Goal: Transaction & Acquisition: Purchase product/service

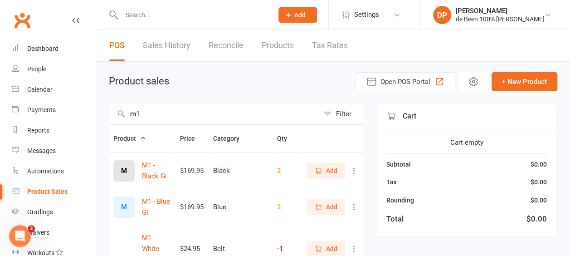
click at [148, 115] on input "m1" at bounding box center [214, 113] width 210 height 21
click at [49, 190] on div "Product Sales" at bounding box center [47, 191] width 40 height 7
click at [156, 114] on input "m1" at bounding box center [214, 113] width 210 height 21
type input "m"
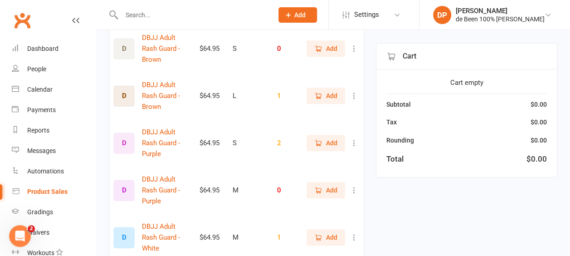
scroll to position [317, 0]
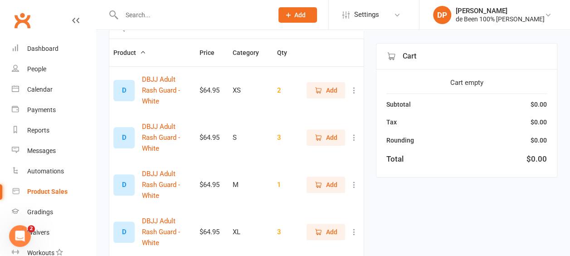
scroll to position [87, 0]
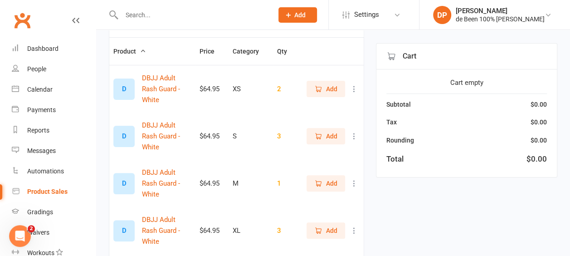
click at [337, 226] on span "Add" at bounding box center [331, 231] width 11 height 10
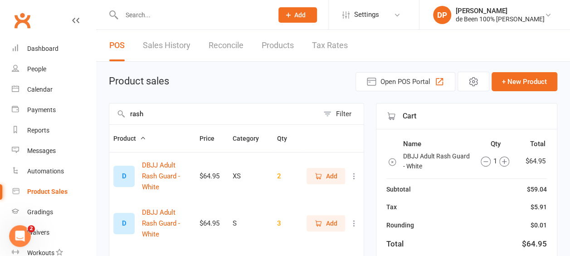
click at [159, 113] on input "rash" at bounding box center [214, 113] width 210 height 21
type input "r"
type input "d"
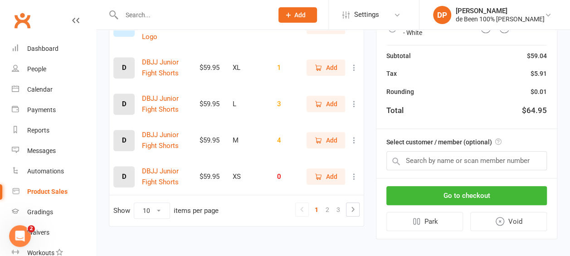
scroll to position [394, 0]
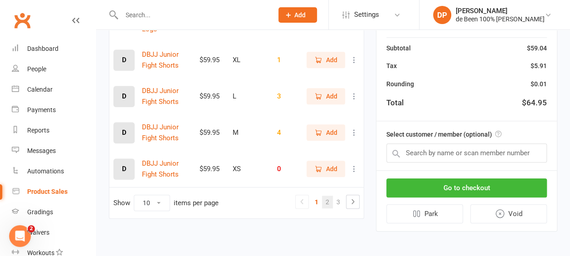
type input "shorts"
click at [329, 199] on link "2" at bounding box center [327, 202] width 11 height 13
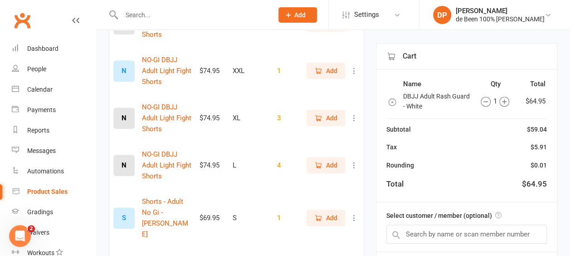
scroll to position [280, 0]
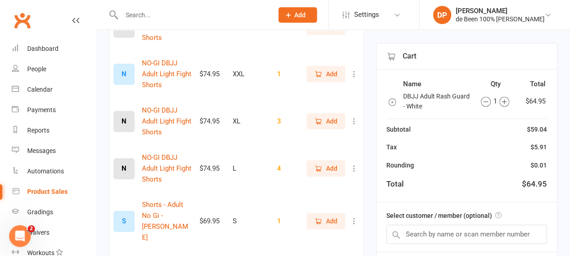
click at [211, 126] on td "$74.95" at bounding box center [212, 121] width 33 height 47
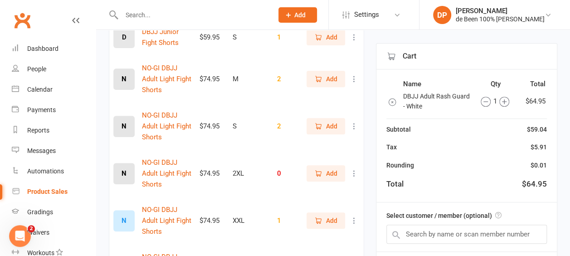
scroll to position [133, 0]
click at [328, 78] on span "Add" at bounding box center [331, 79] width 11 height 10
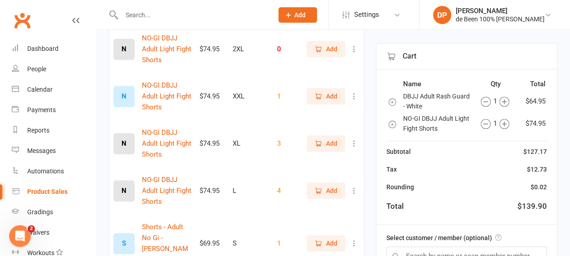
scroll to position [265, 0]
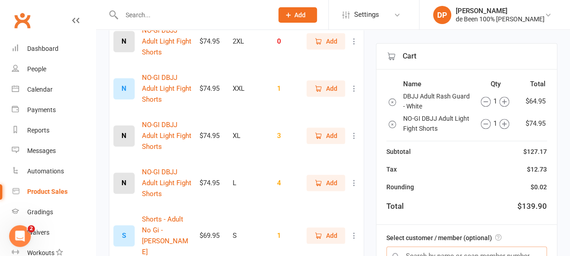
click at [457, 251] on input "text" at bounding box center [467, 255] width 161 height 19
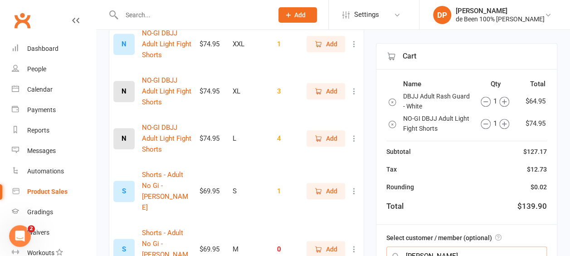
scroll to position [310, 0]
type input "doug"
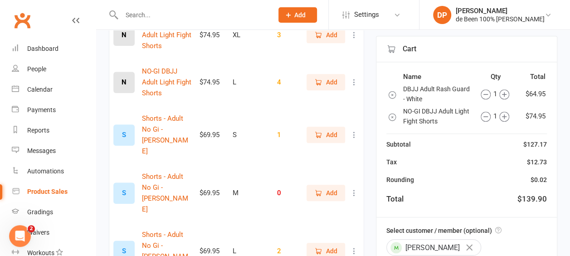
scroll to position [367, 0]
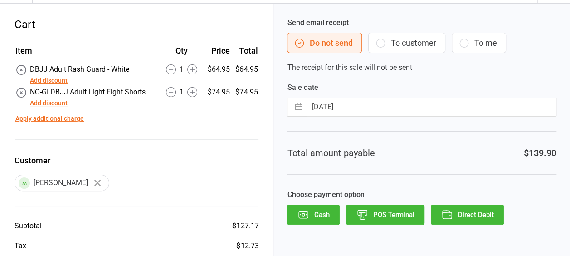
scroll to position [30, 0]
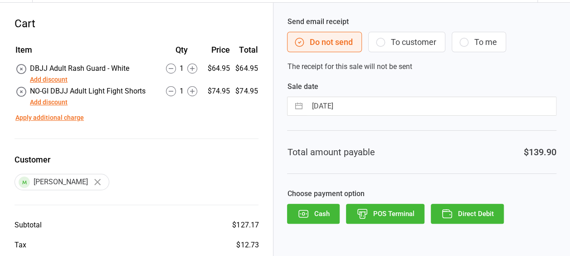
click at [401, 210] on button "POS Terminal" at bounding box center [385, 214] width 79 height 20
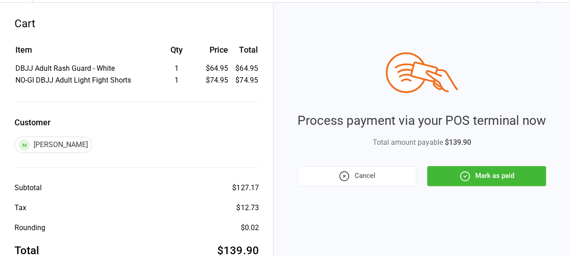
click at [486, 179] on button "Mark as paid" at bounding box center [487, 176] width 119 height 20
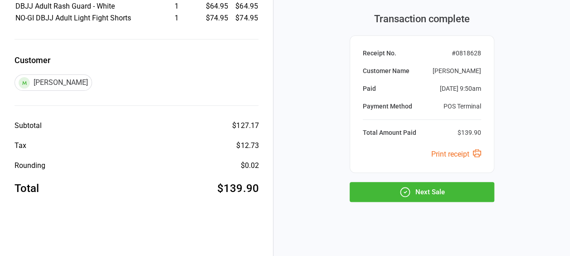
scroll to position [93, 0]
click at [460, 191] on button "Next Sale" at bounding box center [422, 192] width 145 height 20
